Goal: Information Seeking & Learning: Learn about a topic

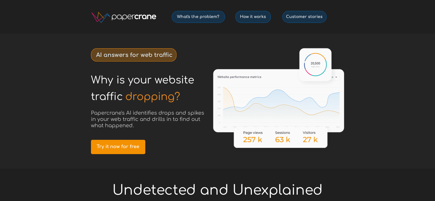
drag, startPoint x: 85, startPoint y: 49, endPoint x: 184, endPoint y: 57, distance: 99.8
click at [168, 69] on div at bounding box center [217, 100] width 269 height 135
click at [186, 55] on div at bounding box center [217, 100] width 269 height 135
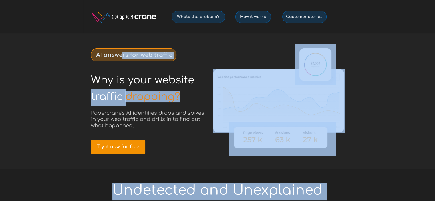
drag, startPoint x: 170, startPoint y: 54, endPoint x: 121, endPoint y: 53, distance: 48.9
click at [88, 52] on div at bounding box center [217, 100] width 269 height 135
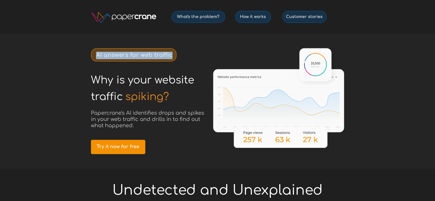
drag, startPoint x: 92, startPoint y: 52, endPoint x: 173, endPoint y: 56, distance: 80.7
click at [173, 56] on div "AI answers for web traffic" at bounding box center [133, 54] width 85 height 13
copy div "AI answers for web traffic"
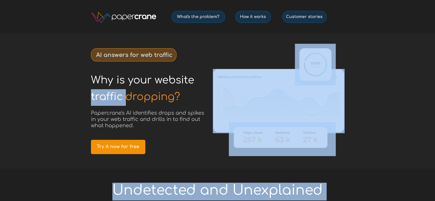
drag, startPoint x: 179, startPoint y: 97, endPoint x: 86, endPoint y: 80, distance: 94.9
click at [89, 79] on div at bounding box center [217, 100] width 269 height 135
drag, startPoint x: 89, startPoint y: 79, endPoint x: 144, endPoint y: 91, distance: 56.6
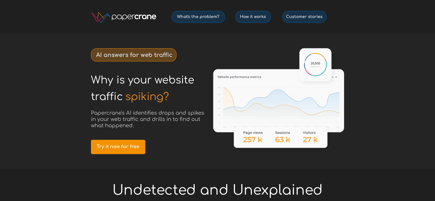
click at [115, 85] on span "Why is your website" at bounding box center [142, 79] width 103 height 11
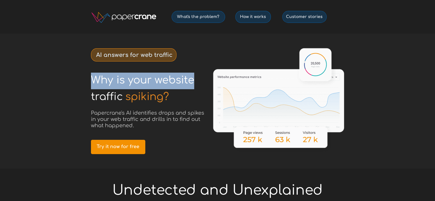
click at [115, 85] on span "Why is your website" at bounding box center [142, 79] width 103 height 11
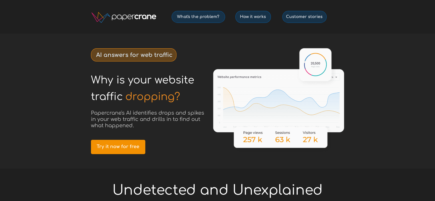
drag, startPoint x: 121, startPoint y: 94, endPoint x: 89, endPoint y: 80, distance: 34.1
click at [97, 85] on span "Why is your website" at bounding box center [142, 79] width 103 height 11
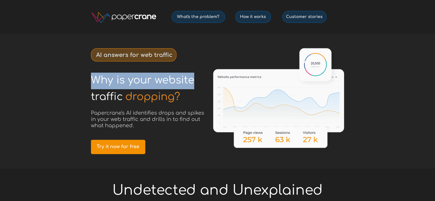
click at [97, 85] on span "Why is your website" at bounding box center [142, 79] width 103 height 11
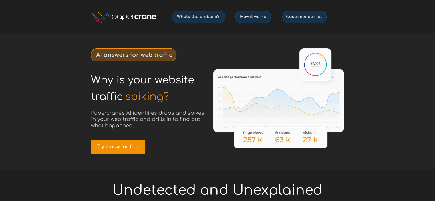
click at [175, 100] on h1 "spiking?" at bounding box center [153, 97] width 57 height 17
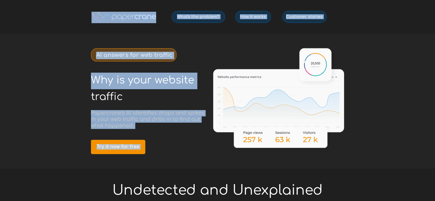
drag, startPoint x: 168, startPoint y: 100, endPoint x: 91, endPoint y: 84, distance: 78.3
click at [91, 0] on div "Why is your website © 2025 PapercraneAI Inc How it works What's the problem? Cu…" at bounding box center [217, 0] width 269 height 0
click at [103, 86] on h1 "Why is your website" at bounding box center [150, 81] width 119 height 17
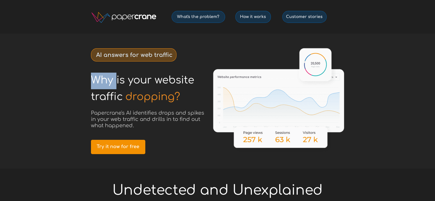
click at [103, 86] on h1 "Why is your website" at bounding box center [150, 81] width 119 height 17
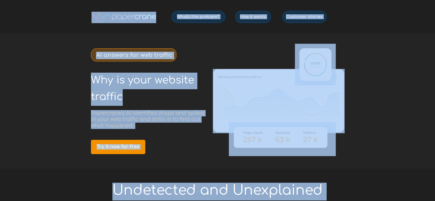
drag, startPoint x: 121, startPoint y: 99, endPoint x: 91, endPoint y: 79, distance: 36.4
click at [91, 0] on div "Why is your website © 2025 PapercraneAI Inc How it works What's the problem? Cu…" at bounding box center [217, 0] width 269 height 0
drag, startPoint x: 93, startPoint y: 79, endPoint x: 99, endPoint y: 82, distance: 7.4
click at [99, 82] on span "Why is your website" at bounding box center [142, 79] width 103 height 11
click at [103, 81] on span "Why is your website" at bounding box center [142, 79] width 103 height 11
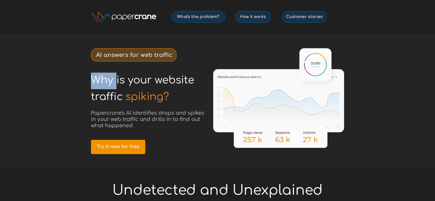
click at [103, 81] on span "Why is your website" at bounding box center [142, 79] width 103 height 11
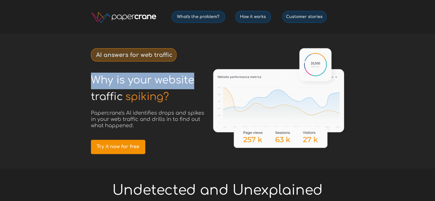
click at [103, 81] on span "Why is your website" at bounding box center [142, 79] width 103 height 11
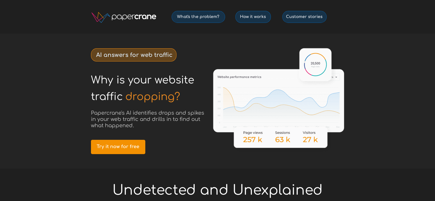
click at [115, 91] on span "traffic" at bounding box center [107, 96] width 32 height 11
drag, startPoint x: 120, startPoint y: 98, endPoint x: 91, endPoint y: 94, distance: 29.9
click at [91, 94] on span "traffic" at bounding box center [107, 96] width 32 height 11
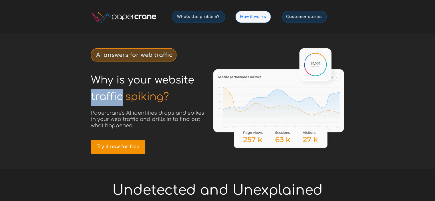
copy span "traffic"
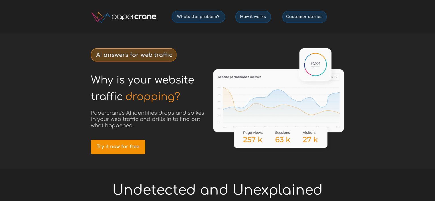
drag, startPoint x: 65, startPoint y: 123, endPoint x: 241, endPoint y: 9, distance: 209.7
click at [67, 122] on div at bounding box center [217, 100] width 435 height 135
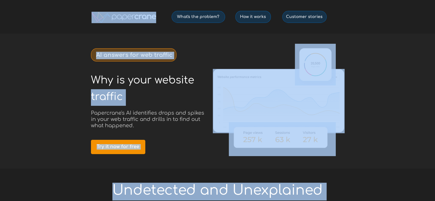
drag, startPoint x: 137, startPoint y: 127, endPoint x: 101, endPoint y: 116, distance: 37.3
click at [91, 115] on h3 "Papercrane's AI identifies drops and spikes in your web traffic and drills in t…" at bounding box center [149, 119] width 117 height 19
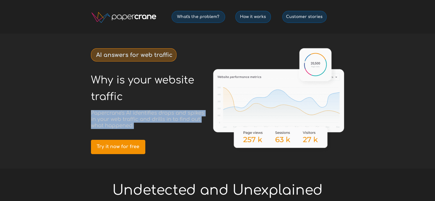
click at [104, 116] on span "Papercrane's AI identifies drops and spikes in your web traffic and drills in t…" at bounding box center [147, 119] width 113 height 18
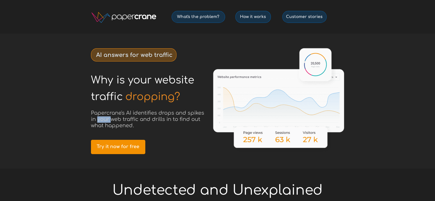
click at [104, 116] on span "Papercrane's AI identifies drops and spikes in your web traffic and drills in t…" at bounding box center [147, 119] width 113 height 18
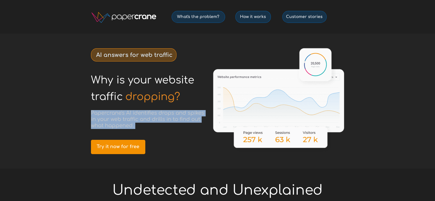
click at [104, 116] on span "Papercrane's AI identifies drops and spikes in your web traffic and drills in t…" at bounding box center [147, 119] width 113 height 18
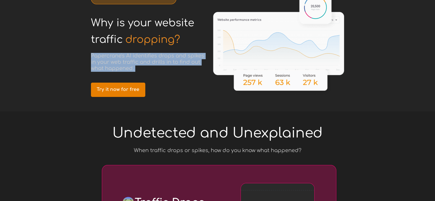
click at [133, 91] on span "Try it now for free" at bounding box center [118, 89] width 54 height 5
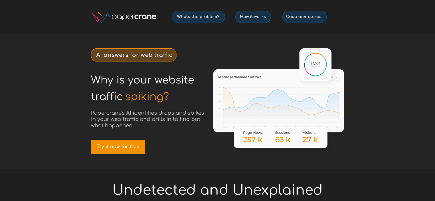
click at [410, 103] on div at bounding box center [217, 100] width 435 height 135
click at [253, 20] on link "How it works" at bounding box center [252, 17] width 35 height 12
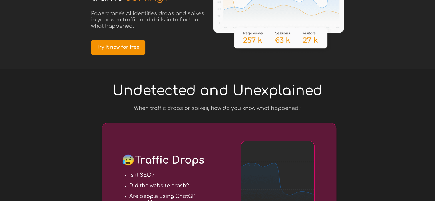
scroll to position [100, 0]
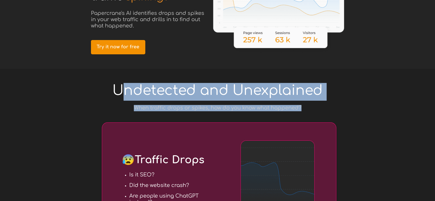
drag, startPoint x: 305, startPoint y: 106, endPoint x: 129, endPoint y: 89, distance: 176.6
click at [129, 89] on span "Undetected and Unexplained" at bounding box center [217, 90] width 210 height 15
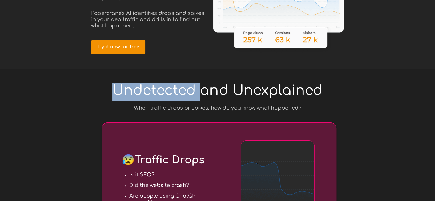
click at [129, 89] on span "Undetected and Unexplained" at bounding box center [217, 90] width 210 height 15
click at [117, 87] on span "Undetected and Unexplained" at bounding box center [217, 90] width 210 height 15
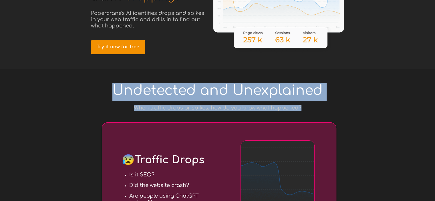
drag, startPoint x: 113, startPoint y: 87, endPoint x: 303, endPoint y: 106, distance: 191.2
copy div "Undetected and Unexplained When traffic drops or spikes, how do you know what h…"
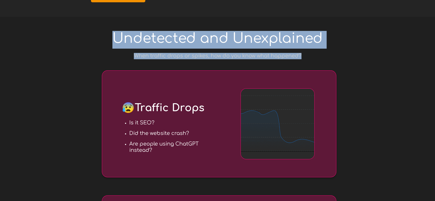
scroll to position [185, 0]
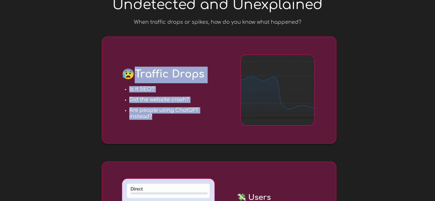
drag, startPoint x: 149, startPoint y: 111, endPoint x: 139, endPoint y: 77, distance: 35.2
click at [139, 77] on div "😰 Traffic Drops Is it SEO? Did the website crash? Are people using ChatGPT inst…" at bounding box center [219, 90] width 234 height 107
copy div "Traffic Drops Is it SEO? Did the website crash? Are people using ChatGPT instea…"
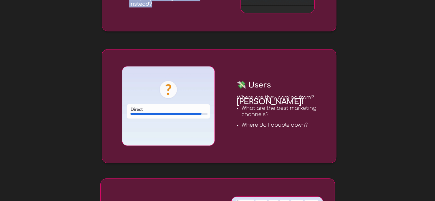
scroll to position [300, 0]
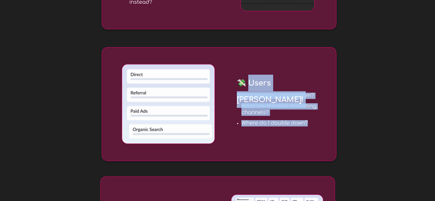
drag, startPoint x: 248, startPoint y: 77, endPoint x: 310, endPoint y: 122, distance: 76.4
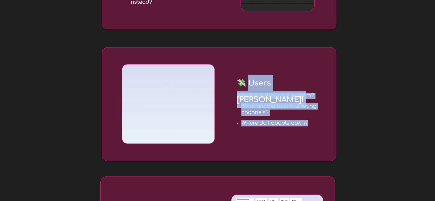
click at [310, 122] on div "💸 Users [PERSON_NAME]! Where are they coming from? What are the best marketing …" at bounding box center [219, 104] width 234 height 114
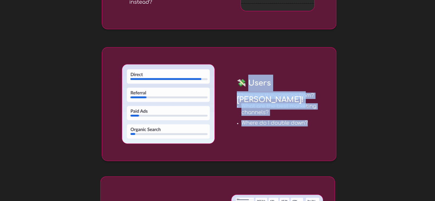
copy div "sers [PERSON_NAME]! Where are they coming from? What are the best marketing cha…"
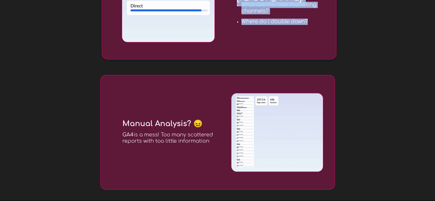
scroll to position [443, 0]
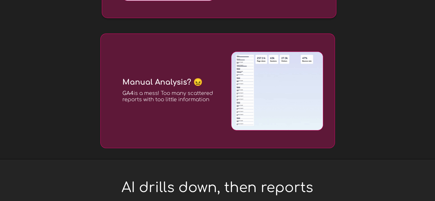
drag, startPoint x: 177, startPoint y: 92, endPoint x: 123, endPoint y: 82, distance: 54.6
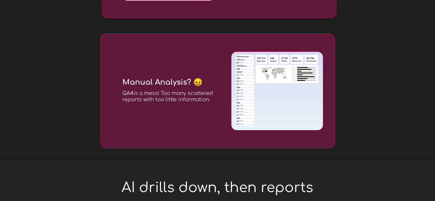
click at [123, 82] on div "Manual Analysis? 😖 GA4 is a mess! Too many scattered reports with too little in…" at bounding box center [217, 90] width 234 height 115
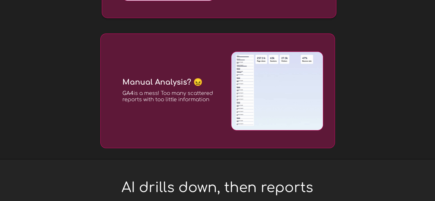
copy div "Manual Analysis? 😖 GA4 is a mess! Too many scattered reports with too little in…"
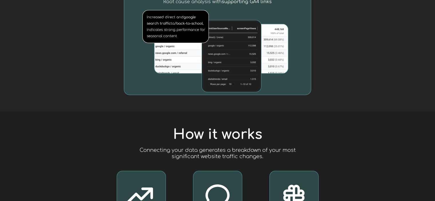
scroll to position [871, 0]
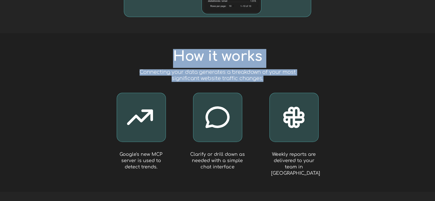
drag, startPoint x: 168, startPoint y: 52, endPoint x: 273, endPoint y: 79, distance: 108.9
copy div "How it works Papercrane's AI identifies drops and spikes in your web traffic an…"
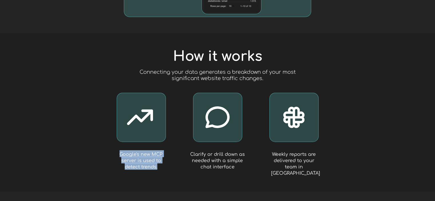
drag, startPoint x: 160, startPoint y: 166, endPoint x: 120, endPoint y: 155, distance: 41.4
click at [120, 155] on h1 "Google's new MCP server is used to detect trends." at bounding box center [141, 159] width 55 height 19
click at [229, 157] on h1 "Clarify or drill down as needed with a simple chat interface" at bounding box center [217, 159] width 55 height 19
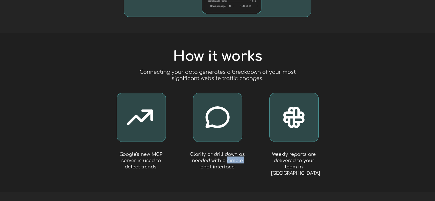
click at [229, 157] on h1 "Clarify or drill down as needed with a simple chat interface" at bounding box center [217, 159] width 55 height 19
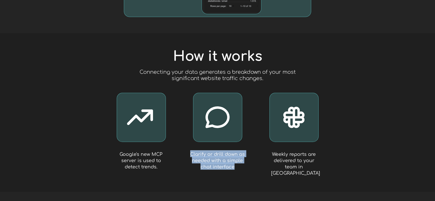
click at [229, 157] on h1 "Clarify or drill down as needed with a simple chat interface" at bounding box center [217, 159] width 55 height 19
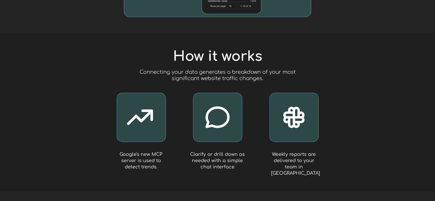
drag, startPoint x: 229, startPoint y: 157, endPoint x: 241, endPoint y: 95, distance: 63.7
click at [240, 93] on div at bounding box center [217, 112] width 269 height 158
click at [217, 156] on h1 "Clarify or drill down as needed with a simple chat interface" at bounding box center [217, 159] width 55 height 19
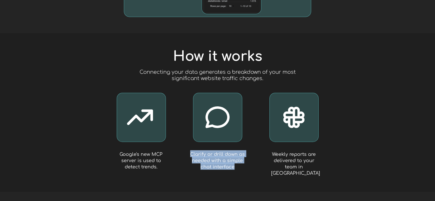
click at [217, 156] on h1 "Clarify or drill down as needed with a simple chat interface" at bounding box center [217, 159] width 55 height 19
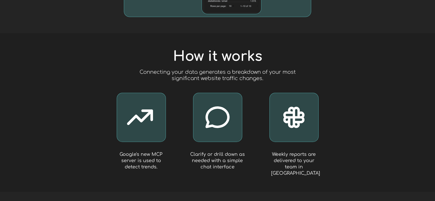
click at [284, 152] on span "Weekly reports are delivered to your team in [GEOGRAPHIC_DATA]" at bounding box center [295, 164] width 49 height 24
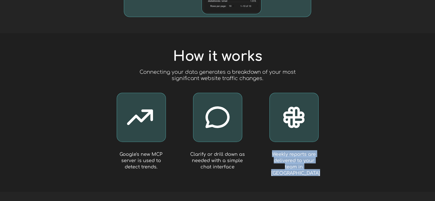
click at [284, 152] on span "Weekly reports are delivered to your team in [GEOGRAPHIC_DATA]" at bounding box center [295, 164] width 49 height 24
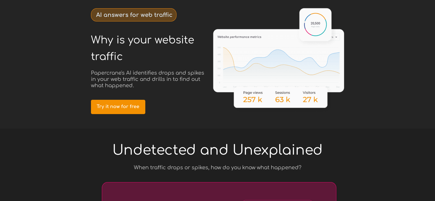
scroll to position [0, 0]
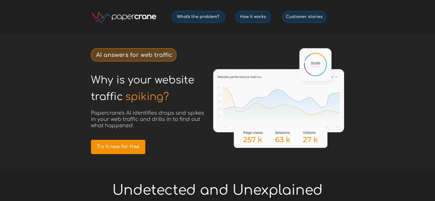
click at [379, 58] on div at bounding box center [217, 100] width 435 height 135
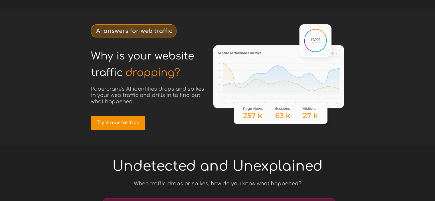
scroll to position [57, 0]
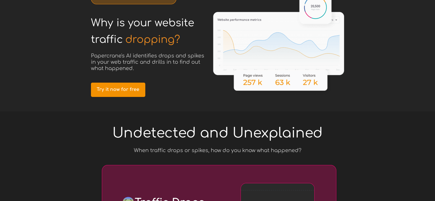
click at [364, 73] on div at bounding box center [217, 43] width 435 height 135
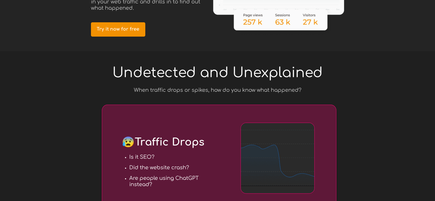
scroll to position [114, 0]
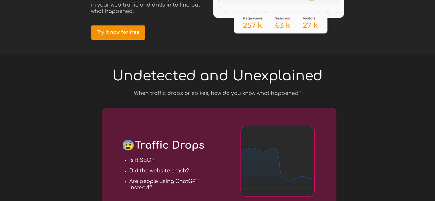
click at [215, 68] on span "Undetected and Unexplained" at bounding box center [217, 75] width 210 height 15
click at [216, 69] on span "Undetected and Unexplained" at bounding box center [217, 75] width 210 height 15
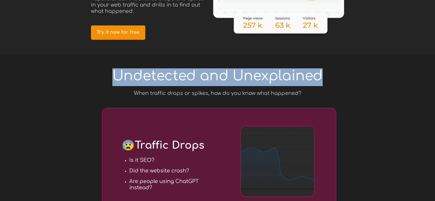
click at [216, 69] on span "Undetected and Unexplained" at bounding box center [217, 75] width 210 height 15
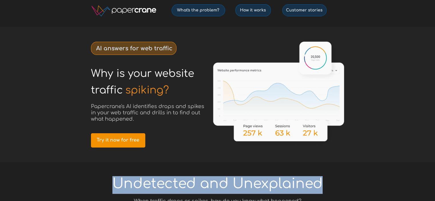
scroll to position [0, 0]
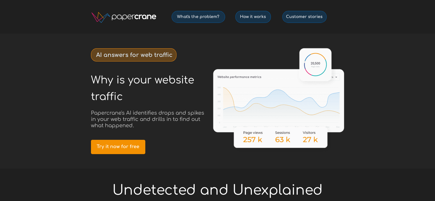
click at [65, 109] on div at bounding box center [217, 100] width 435 height 135
drag, startPoint x: 66, startPoint y: 103, endPoint x: 99, endPoint y: 47, distance: 64.8
click at [66, 103] on div at bounding box center [217, 100] width 435 height 135
click at [29, 138] on div at bounding box center [217, 100] width 435 height 135
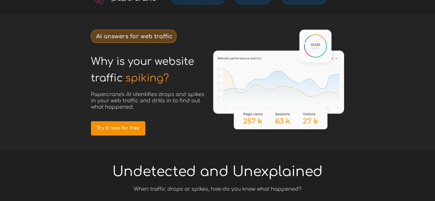
scroll to position [29, 0]
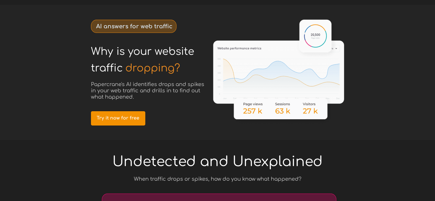
drag, startPoint x: 375, startPoint y: 99, endPoint x: 320, endPoint y: 34, distance: 85.6
click at [375, 98] on div at bounding box center [217, 72] width 435 height 135
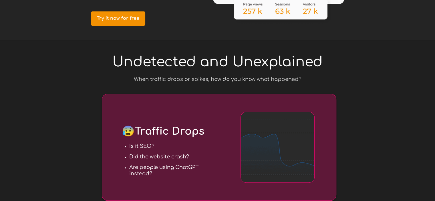
scroll to position [171, 0]
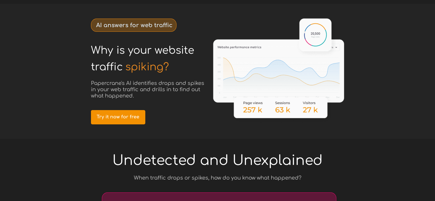
scroll to position [29, 0]
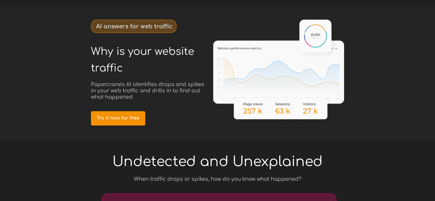
drag, startPoint x: 155, startPoint y: 118, endPoint x: 74, endPoint y: 119, distance: 80.6
click at [90, 119] on div at bounding box center [217, 72] width 269 height 135
click at [74, 119] on div at bounding box center [217, 72] width 435 height 135
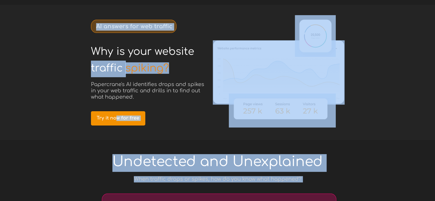
drag, startPoint x: 81, startPoint y: 117, endPoint x: 149, endPoint y: 115, distance: 68.0
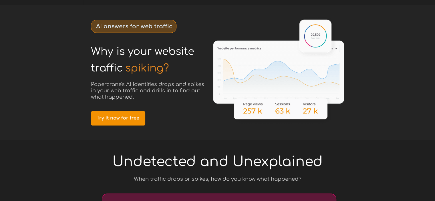
click at [162, 114] on div at bounding box center [217, 72] width 269 height 135
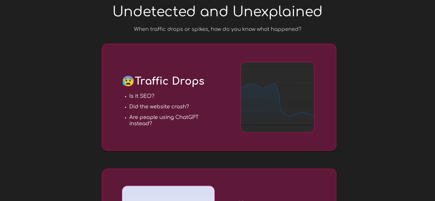
scroll to position [143, 0]
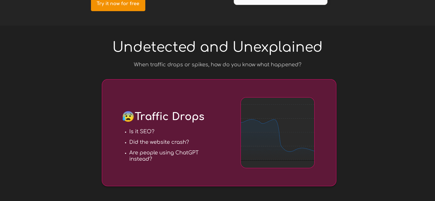
click at [134, 65] on span "When traffic drops or spikes, how do you know what happened?" at bounding box center [217, 65] width 167 height 6
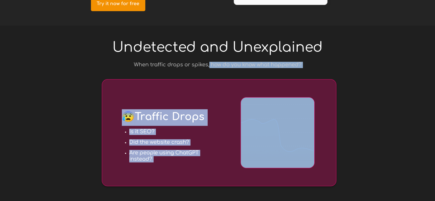
drag, startPoint x: 119, startPoint y: 65, endPoint x: 217, endPoint y: 67, distance: 97.5
click at [218, 67] on span "When traffic drops or spikes, how do you know what happened?" at bounding box center [217, 65] width 167 height 6
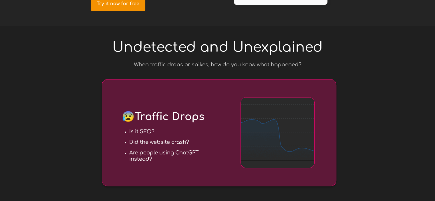
click at [256, 65] on span "When traffic drops or spikes, how do you know what happened?" at bounding box center [217, 65] width 167 height 6
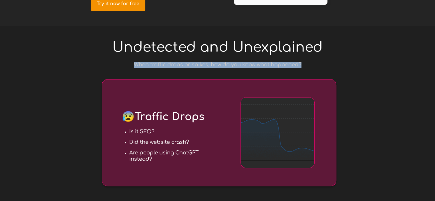
click at [256, 65] on span "When traffic drops or spikes, how do you know what happened?" at bounding box center [217, 65] width 167 height 6
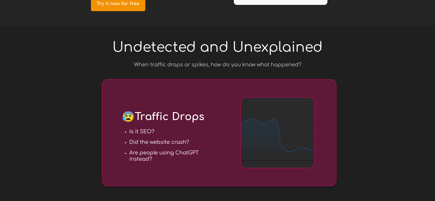
click at [208, 51] on span "Undetected and Unexplained" at bounding box center [217, 47] width 210 height 15
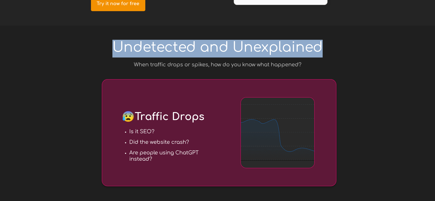
click at [208, 51] on span "Undetected and Unexplained" at bounding box center [217, 47] width 210 height 15
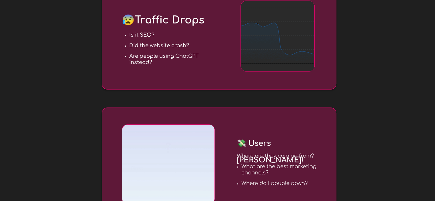
scroll to position [200, 0]
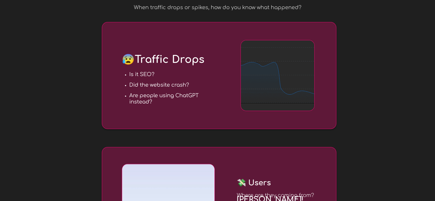
click at [387, 61] on div at bounding box center [217, 185] width 435 height 433
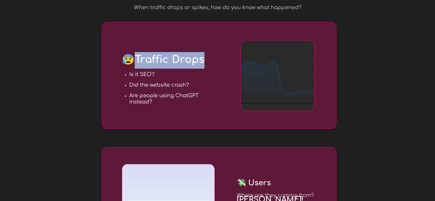
drag, startPoint x: 212, startPoint y: 61, endPoint x: 141, endPoint y: 58, distance: 71.8
click at [141, 58] on h1 "😰 Traffic Drops" at bounding box center [181, 60] width 119 height 17
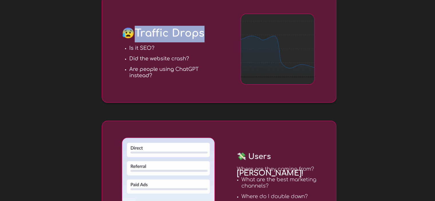
scroll to position [257, 0]
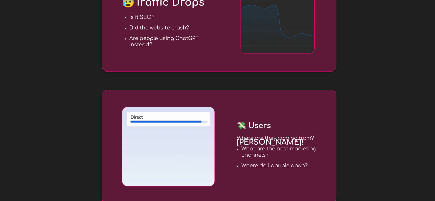
click at [271, 128] on span "💸 Users [PERSON_NAME]!" at bounding box center [270, 133] width 67 height 25
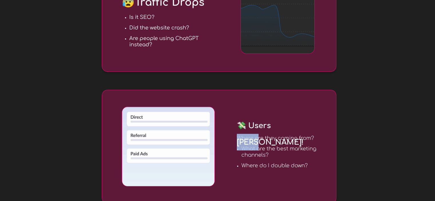
click at [271, 128] on span "💸 Users [PERSON_NAME]!" at bounding box center [270, 133] width 67 height 25
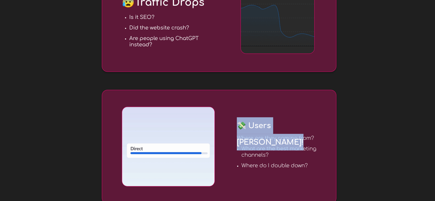
click at [271, 128] on span "💸 Users [PERSON_NAME]!" at bounding box center [270, 133] width 67 height 25
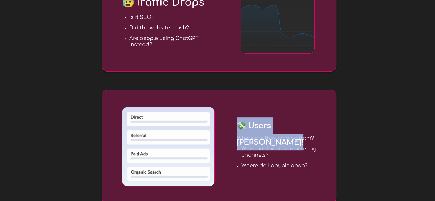
click at [305, 118] on h1 "💸 Users [PERSON_NAME]!" at bounding box center [286, 133] width 99 height 33
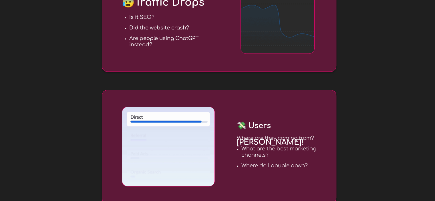
click at [350, 116] on div at bounding box center [217, 127] width 269 height 433
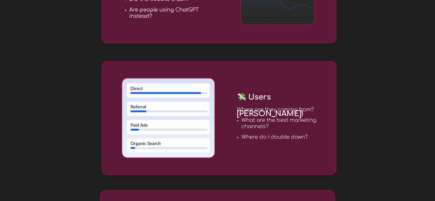
scroll to position [314, 0]
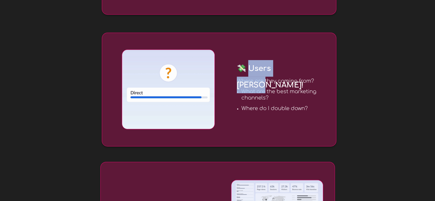
drag, startPoint x: 247, startPoint y: 69, endPoint x: 307, endPoint y: 69, distance: 60.6
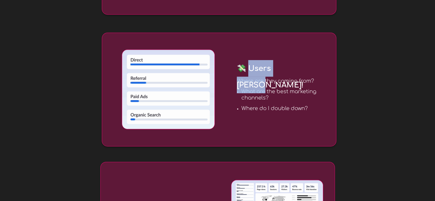
click at [307, 69] on h1 "💸 Users [PERSON_NAME]!" at bounding box center [286, 76] width 99 height 33
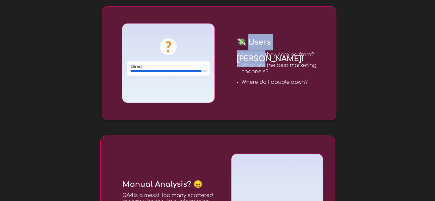
scroll to position [429, 0]
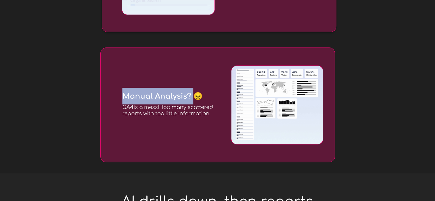
drag, startPoint x: 171, startPoint y: 97, endPoint x: 112, endPoint y: 97, distance: 59.2
click at [112, 97] on div "Manual Analysis? 😖 GA4 is a mess! Too many scattered reports with too little in…" at bounding box center [217, 104] width 234 height 115
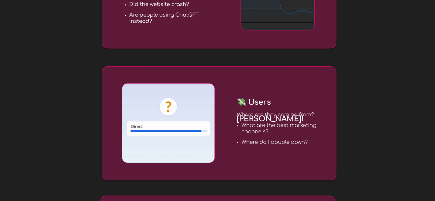
scroll to position [229, 0]
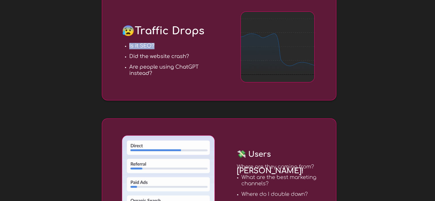
drag, startPoint x: 131, startPoint y: 45, endPoint x: 154, endPoint y: 44, distance: 23.8
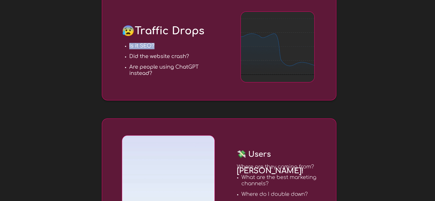
click at [154, 44] on h3 "Is it SEO?" at bounding box center [174, 46] width 91 height 6
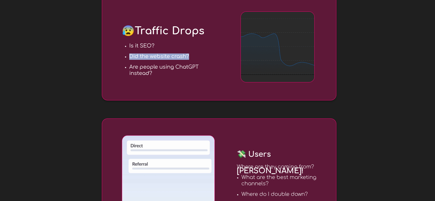
drag, startPoint x: 195, startPoint y: 57, endPoint x: 129, endPoint y: 56, distance: 66.0
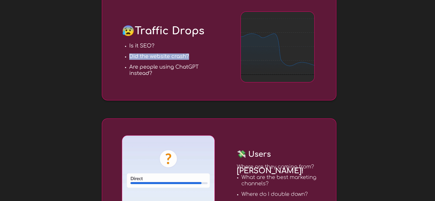
click at [129, 56] on h3 "Did the website crash?" at bounding box center [174, 56] width 91 height 6
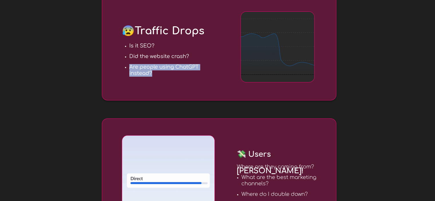
drag, startPoint x: 146, startPoint y: 71, endPoint x: 129, endPoint y: 67, distance: 17.8
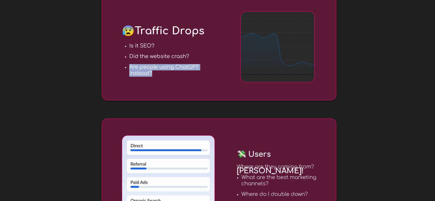
click at [129, 67] on div "Is it SEO? Did the website crash? Are people using ChatGPT instead?" at bounding box center [174, 60] width 99 height 42
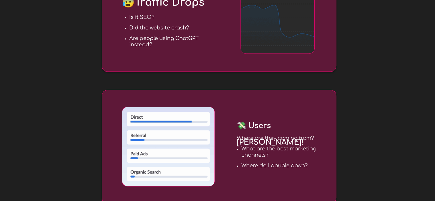
click at [276, 127] on span "💸 Users [PERSON_NAME]!" at bounding box center [270, 133] width 67 height 25
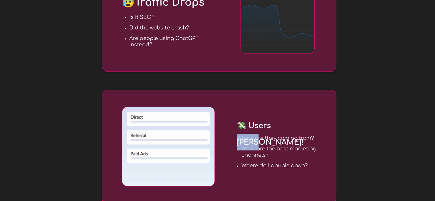
click at [276, 127] on span "💸 Users [PERSON_NAME]!" at bounding box center [270, 133] width 67 height 25
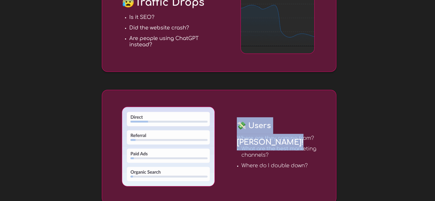
click at [276, 127] on span "💸 Users [PERSON_NAME]!" at bounding box center [270, 133] width 67 height 25
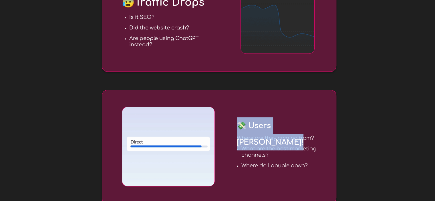
click at [305, 122] on h1 "💸 Users [PERSON_NAME]!" at bounding box center [286, 133] width 99 height 33
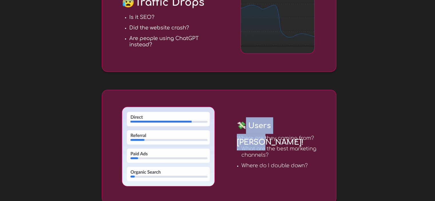
drag, startPoint x: 283, startPoint y: 126, endPoint x: 243, endPoint y: 126, distance: 40.6
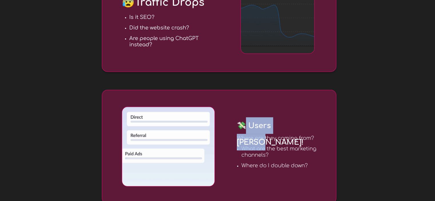
click at [243, 126] on h1 "💸 Users [PERSON_NAME]!" at bounding box center [286, 133] width 99 height 33
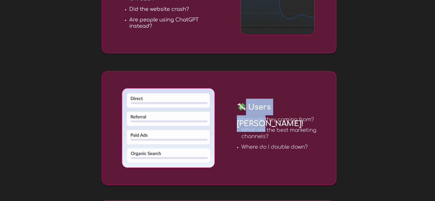
scroll to position [286, 0]
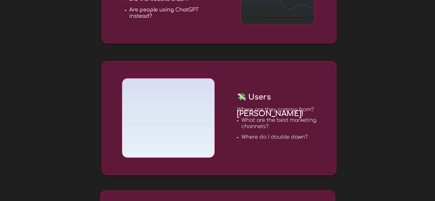
click at [326, 108] on h3 "Where are they coming from?" at bounding box center [284, 110] width 94 height 6
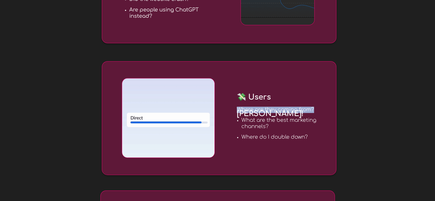
drag, startPoint x: 290, startPoint y: 108, endPoint x: 237, endPoint y: 111, distance: 53.2
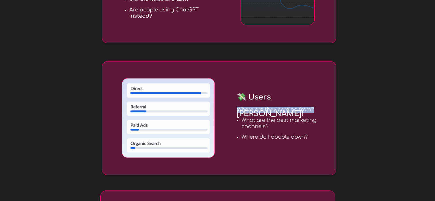
click at [237, 111] on h3 "Where are they coming from?" at bounding box center [284, 110] width 94 height 6
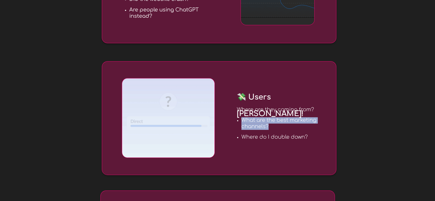
drag, startPoint x: 275, startPoint y: 126, endPoint x: 242, endPoint y: 122, distance: 33.1
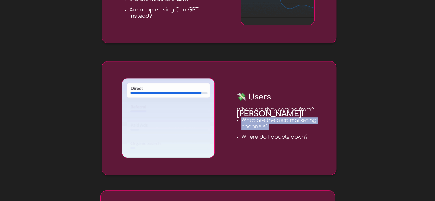
click at [242, 122] on h3 "What are the best marketing channels?" at bounding box center [283, 123] width 85 height 13
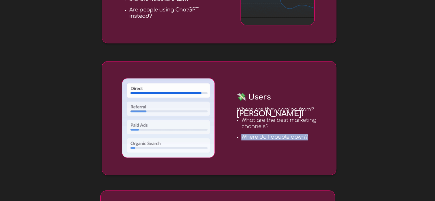
drag, startPoint x: 310, startPoint y: 137, endPoint x: 241, endPoint y: 137, distance: 68.6
click at [241, 137] on h3 "Where do I double down?" at bounding box center [283, 137] width 85 height 6
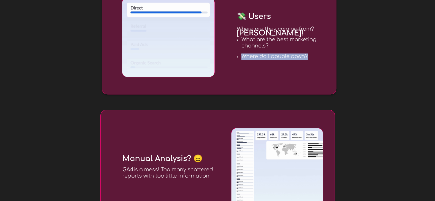
scroll to position [400, 0]
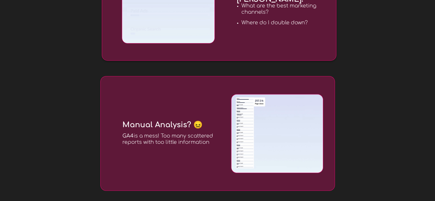
click at [165, 126] on span "Manual Analysis? 😖" at bounding box center [162, 125] width 80 height 8
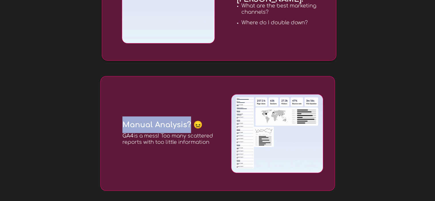
drag, startPoint x: 191, startPoint y: 124, endPoint x: 109, endPoint y: 131, distance: 81.8
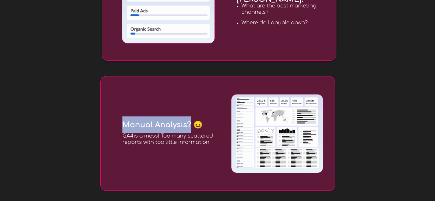
click at [109, 131] on div "Manual Analysis? 😖 GA4 is a mess! Too many scattered reports with too little in…" at bounding box center [217, 133] width 234 height 115
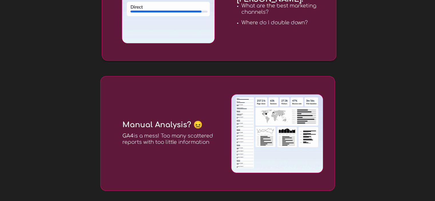
click at [184, 138] on span "GA4 is a mess! Too many scattered reports with too little information" at bounding box center [167, 139] width 91 height 12
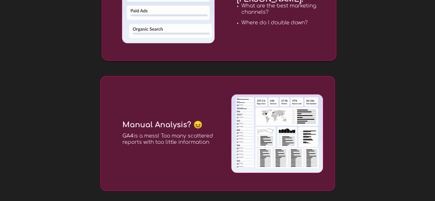
drag, startPoint x: 211, startPoint y: 141, endPoint x: 123, endPoint y: 137, distance: 88.4
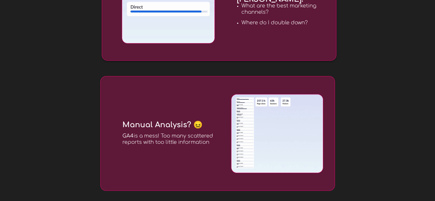
click at [123, 137] on h3 "GA4 is a mess! Too many scattered reports with too little information" at bounding box center [168, 139] width 93 height 13
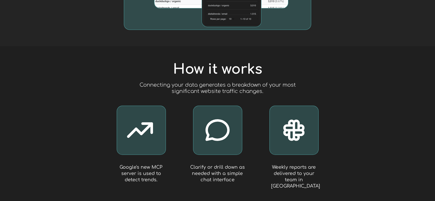
scroll to position [857, 0]
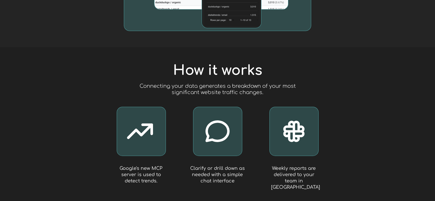
click at [225, 72] on span "How it works" at bounding box center [217, 70] width 89 height 15
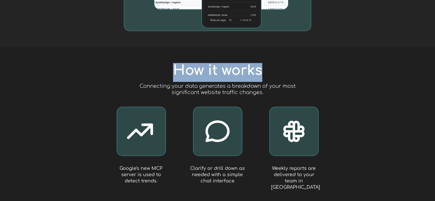
click at [225, 72] on span "How it works" at bounding box center [217, 70] width 89 height 15
click at [229, 69] on span "How it works" at bounding box center [217, 70] width 89 height 15
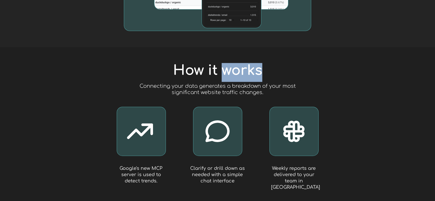
click at [229, 69] on span "How it works" at bounding box center [217, 70] width 89 height 15
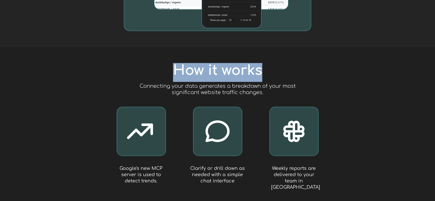
click at [229, 69] on span "How it works" at bounding box center [217, 70] width 89 height 15
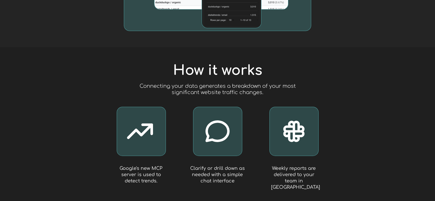
click at [225, 89] on h3 "Connecting your data generates a breakdown of your most significant website tra…" at bounding box center [217, 89] width 183 height 13
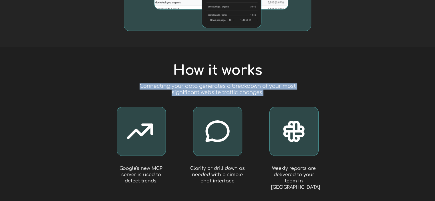
click at [225, 89] on h3 "Connecting your data generates a breakdown of your most significant website tra…" at bounding box center [217, 89] width 183 height 13
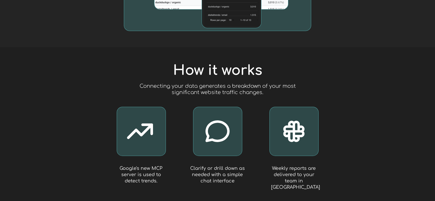
click at [330, 87] on div at bounding box center [217, 126] width 269 height 158
click at [338, 63] on div at bounding box center [217, 126] width 269 height 158
drag, startPoint x: 117, startPoint y: 187, endPoint x: 163, endPoint y: 162, distance: 53.0
click at [163, 162] on div at bounding box center [217, 126] width 269 height 158
drag, startPoint x: 163, startPoint y: 171, endPoint x: 139, endPoint y: 178, distance: 25.7
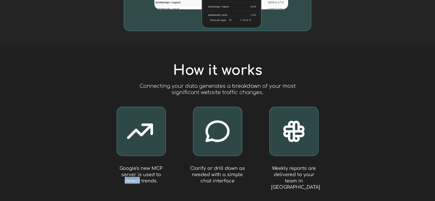
click at [139, 178] on h1 "Google's new MCP server is used to detect trends." at bounding box center [141, 173] width 55 height 19
click at [146, 170] on h1 "Google's new MCP server is used to detect trends." at bounding box center [141, 173] width 55 height 19
click at [177, 167] on div at bounding box center [217, 126] width 269 height 158
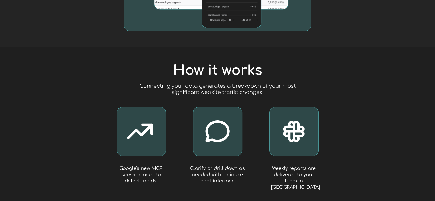
click at [333, 120] on div at bounding box center [217, 126] width 269 height 158
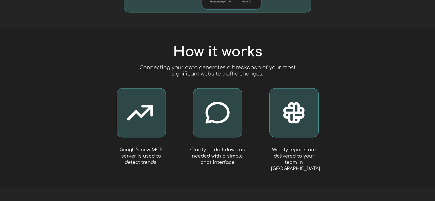
scroll to position [886, 0]
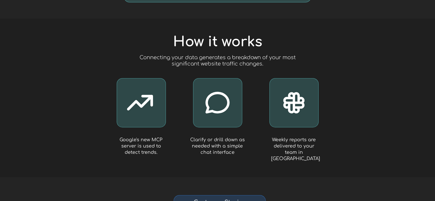
click at [221, 142] on h1 "Clarify or drill down as needed with a simple chat interface" at bounding box center [217, 144] width 55 height 19
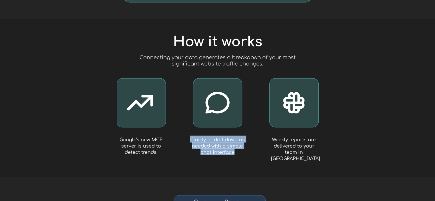
click at [221, 142] on h1 "Clarify or drill down as needed with a simple chat interface" at bounding box center [217, 144] width 55 height 19
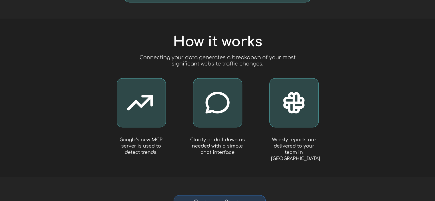
click at [353, 111] on div at bounding box center [217, 98] width 435 height 158
click at [222, 145] on span "Clarify or drill down as needed with a simple chat interface" at bounding box center [217, 146] width 55 height 18
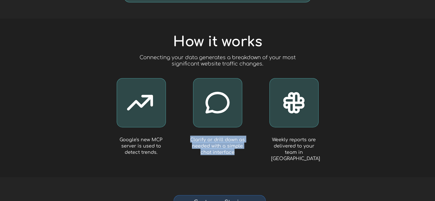
click at [222, 145] on span "Clarify or drill down as needed with a simple chat interface" at bounding box center [217, 146] width 55 height 18
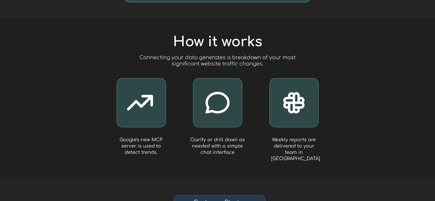
click at [323, 145] on div at bounding box center [217, 98] width 269 height 158
click at [293, 148] on h1 "Weekly reports are delivered to your team in [GEOGRAPHIC_DATA]" at bounding box center [294, 147] width 46 height 25
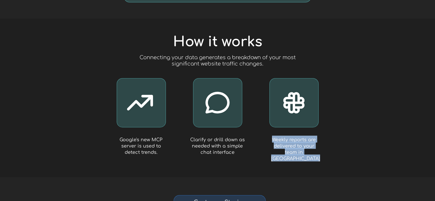
click at [293, 148] on h1 "Weekly reports are delivered to your team in [GEOGRAPHIC_DATA]" at bounding box center [294, 147] width 46 height 25
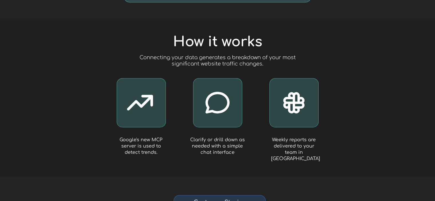
click at [144, 152] on span "Google's new MCP server is used to detect trends." at bounding box center [140, 146] width 43 height 18
click at [226, 144] on span "Clarify or drill down as needed with a simple chat interface" at bounding box center [217, 146] width 55 height 18
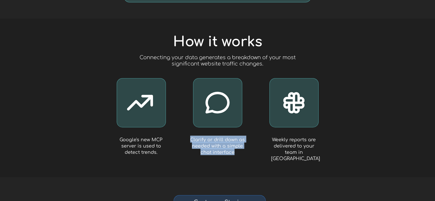
click at [226, 144] on span "Clarify or drill down as needed with a simple chat interface" at bounding box center [217, 146] width 55 height 18
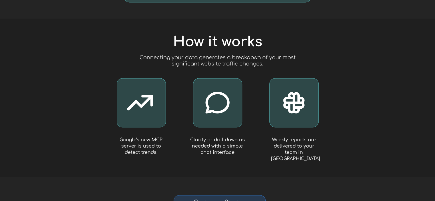
click at [287, 149] on span "Weekly reports are delivered to your team in [GEOGRAPHIC_DATA]" at bounding box center [295, 149] width 49 height 24
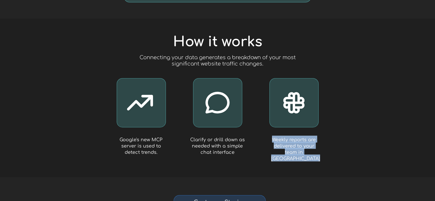
click at [287, 149] on span "Weekly reports are delivered to your team in [GEOGRAPHIC_DATA]" at bounding box center [295, 149] width 49 height 24
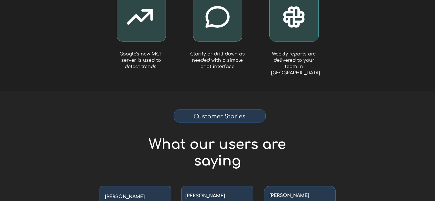
click at [346, 64] on div at bounding box center [217, 12] width 269 height 158
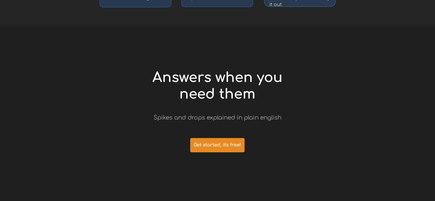
scroll to position [0, 0]
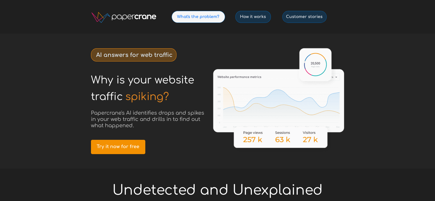
click at [211, 20] on link "What's the problem?" at bounding box center [197, 17] width 53 height 12
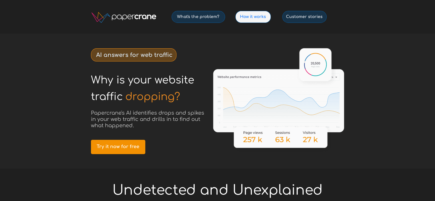
click at [255, 18] on span "How it works" at bounding box center [252, 16] width 35 height 5
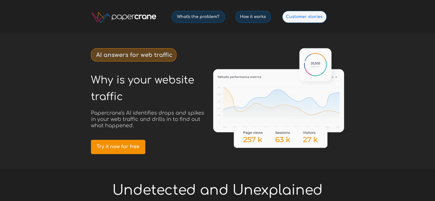
click at [308, 17] on span "Customer stories" at bounding box center [304, 16] width 44 height 5
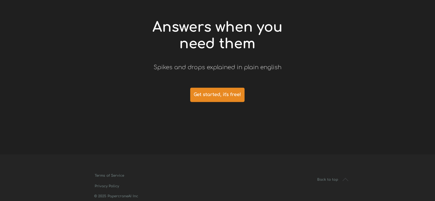
scroll to position [1266, 0]
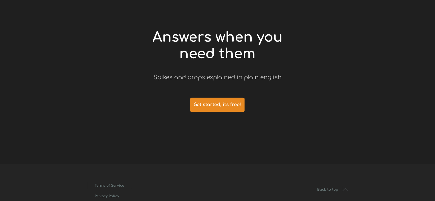
click at [297, 90] on div at bounding box center [217, 75] width 269 height 178
click at [217, 45] on h1 "Answers when you need them" at bounding box center [217, 47] width 161 height 33
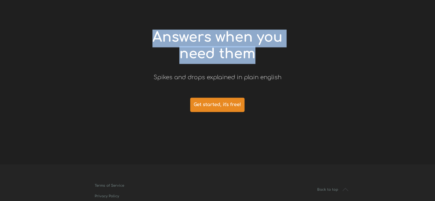
click at [217, 45] on h1 "Answers when you need them" at bounding box center [217, 47] width 161 height 33
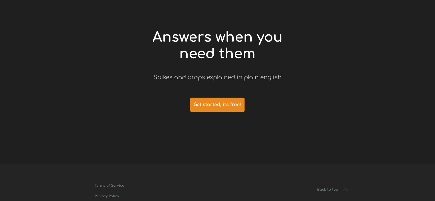
click at [223, 77] on span "Spikes and drops explained in plain english" at bounding box center [217, 77] width 128 height 7
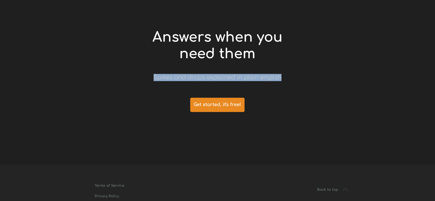
click at [223, 77] on span "Spikes and drops explained in plain english" at bounding box center [217, 77] width 128 height 7
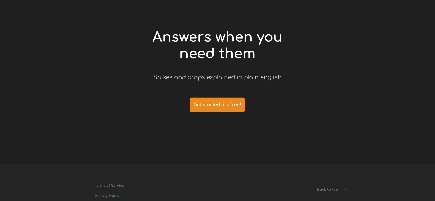
click at [300, 83] on div at bounding box center [217, 75] width 269 height 178
click at [233, 105] on span "Get started, it's free!" at bounding box center [217, 104] width 54 height 5
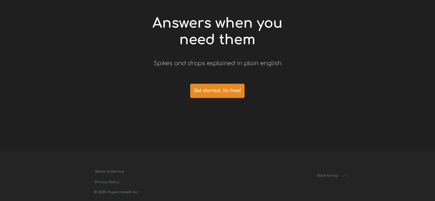
scroll to position [1300, 0]
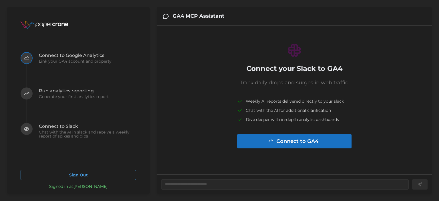
type textarea "*"
click at [275, 144] on span "Connect to GA4" at bounding box center [292, 141] width 101 height 14
